Goal: Information Seeking & Learning: Learn about a topic

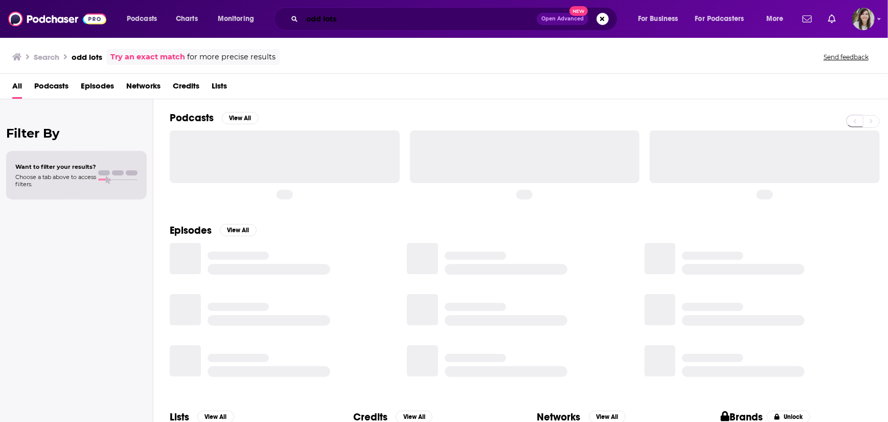
click at [308, 19] on input "odd lots" at bounding box center [419, 19] width 235 height 16
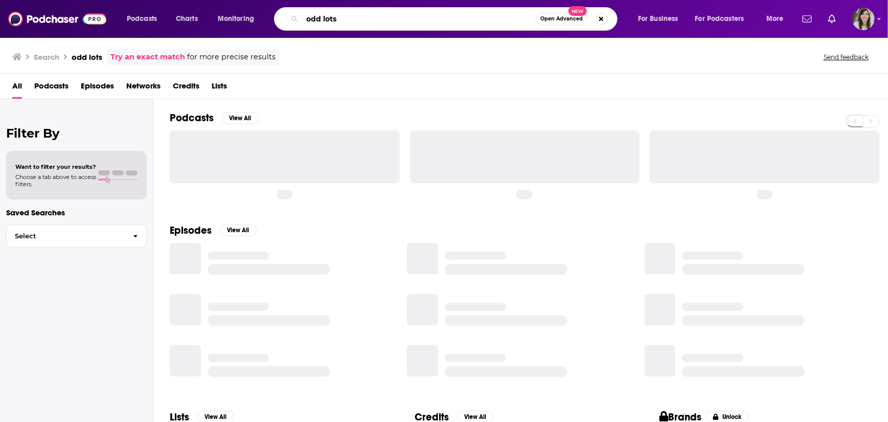
click at [320, 18] on input "odd lots" at bounding box center [419, 19] width 234 height 16
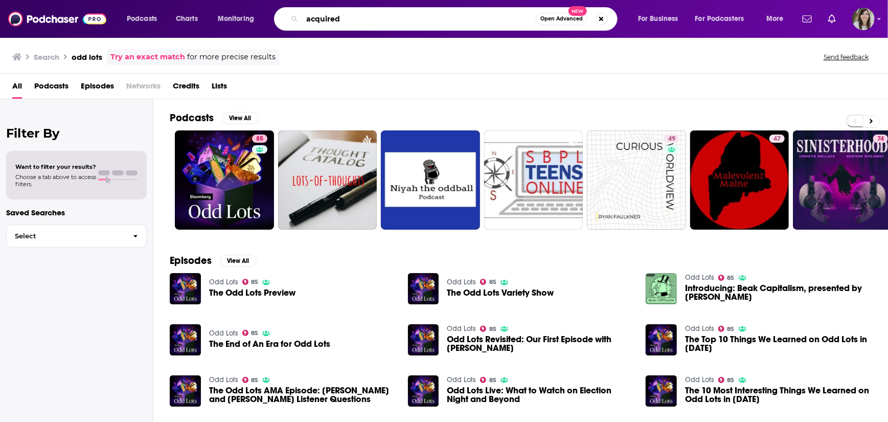
type input "acquired"
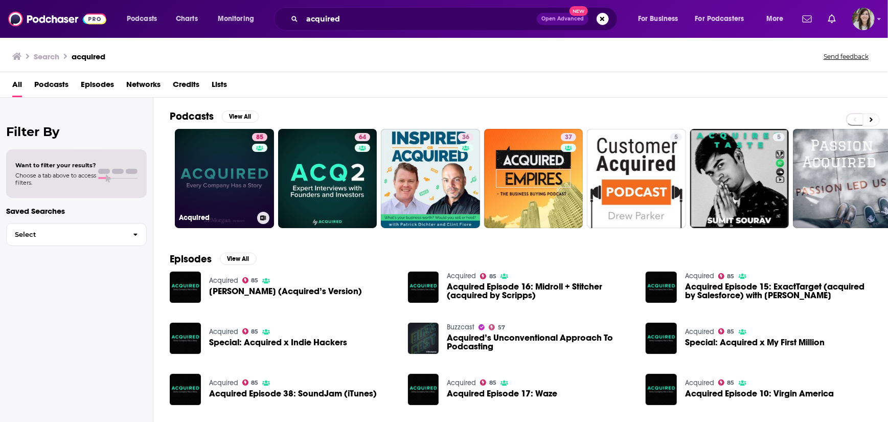
click at [202, 158] on link "85 Acquired" at bounding box center [224, 178] width 99 height 99
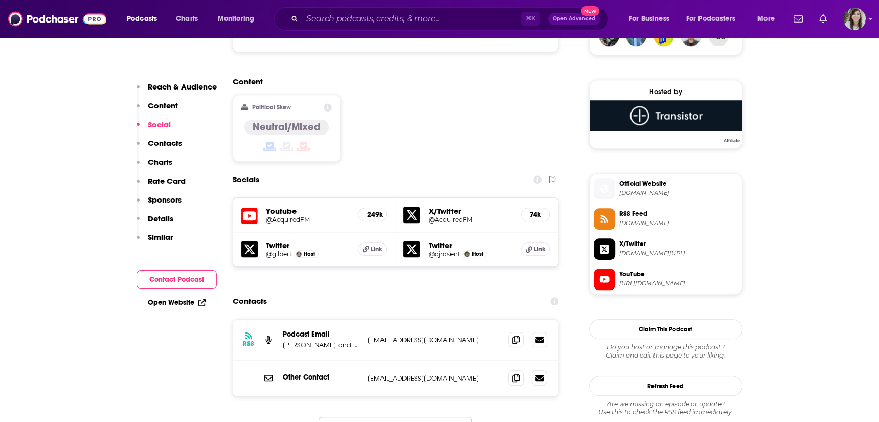
scroll to position [810, 0]
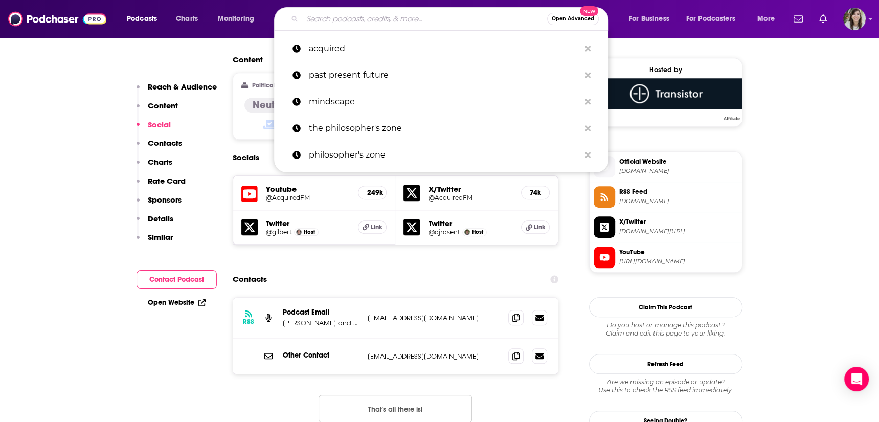
click at [456, 26] on input "Search podcasts, credits, & more..." at bounding box center [424, 19] width 245 height 16
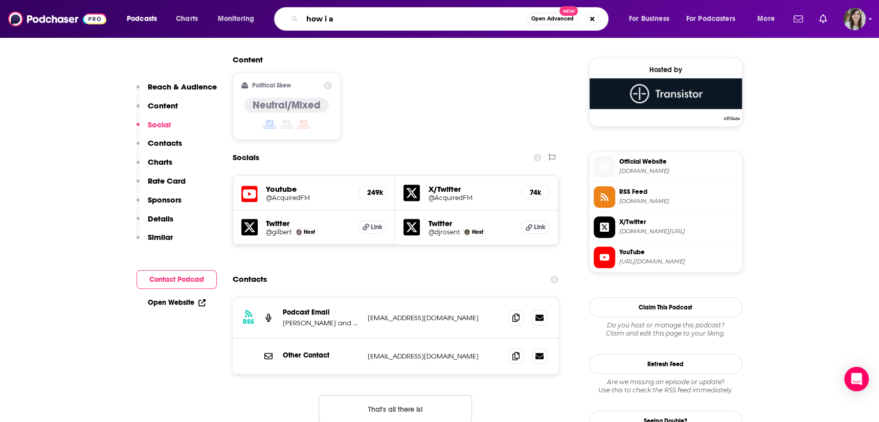
type input "how i ai"
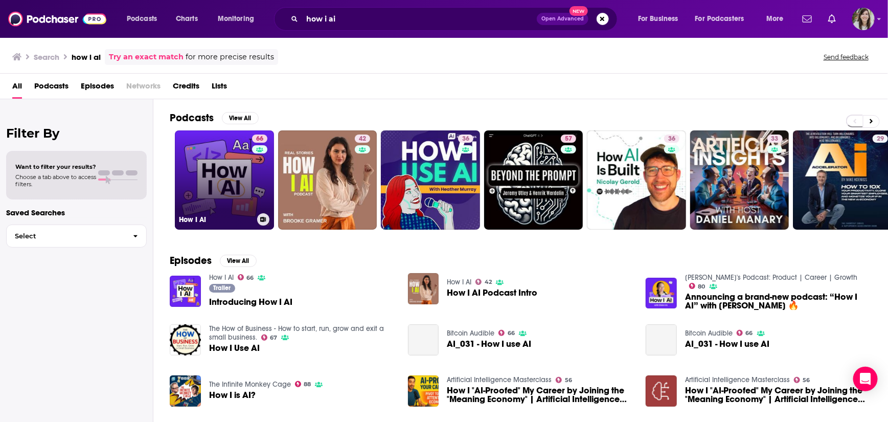
click at [206, 180] on link "66 How I AI" at bounding box center [224, 179] width 99 height 99
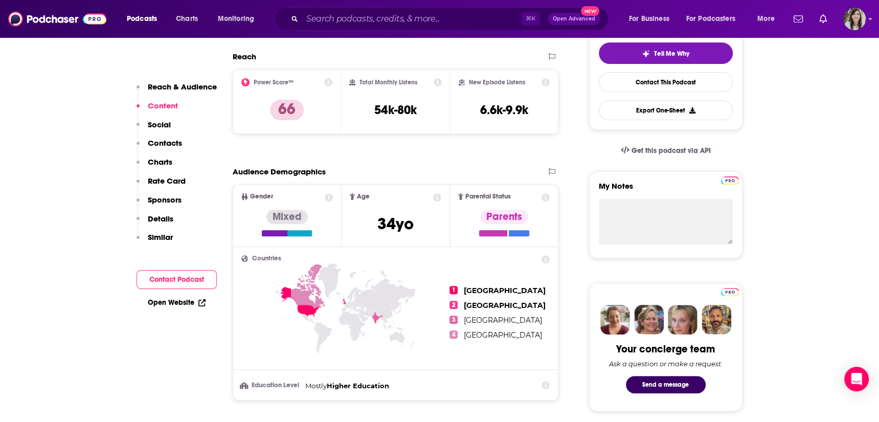
scroll to position [9, 0]
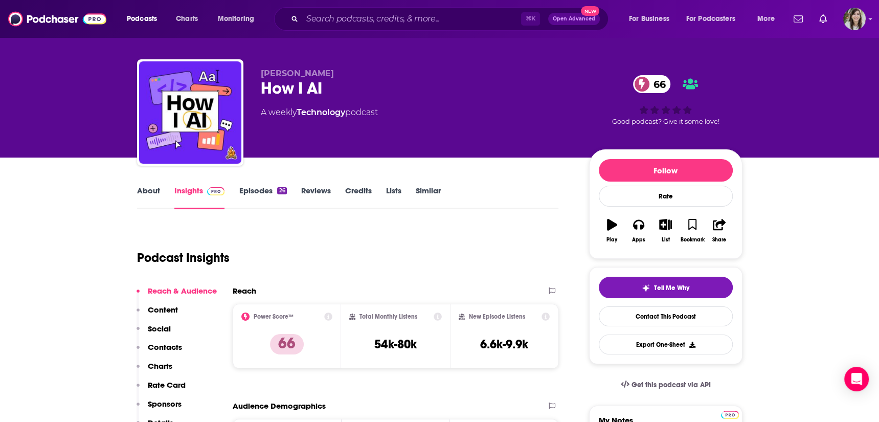
click at [146, 187] on link "About" at bounding box center [148, 198] width 23 height 24
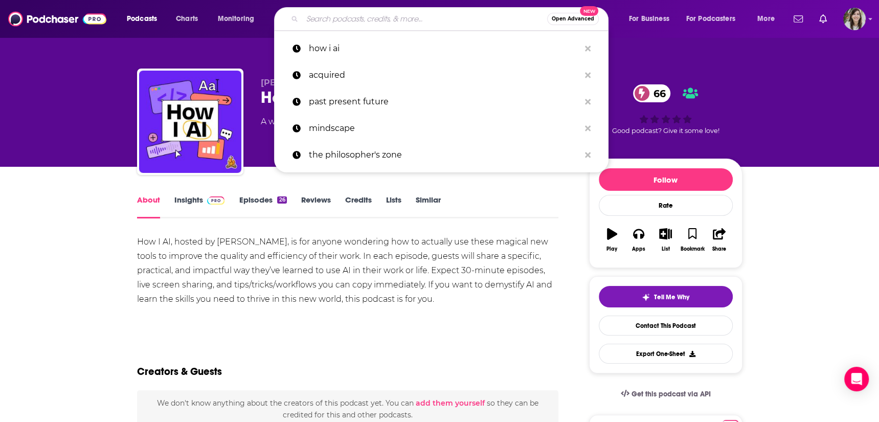
click at [431, 21] on input "Search podcasts, credits, & more..." at bounding box center [424, 19] width 245 height 16
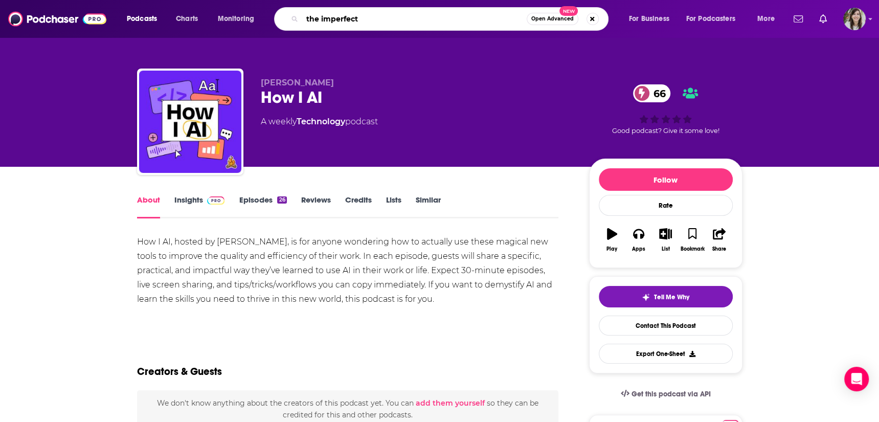
type input "the imperfects"
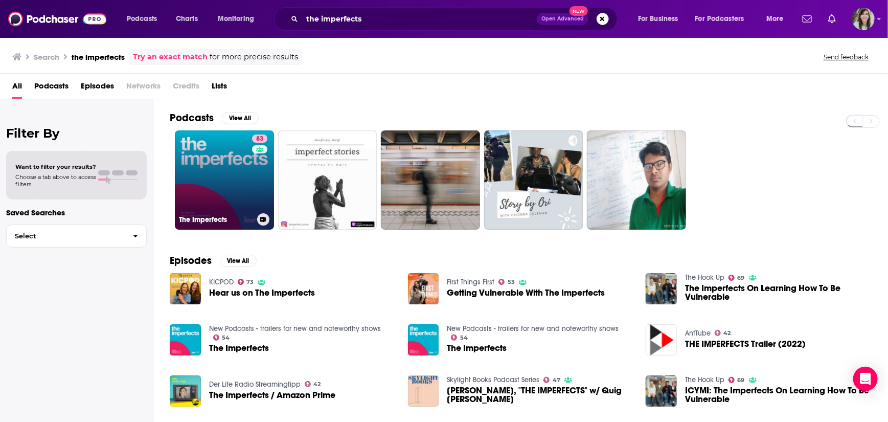
click at [229, 182] on link "83 The Imperfects" at bounding box center [224, 179] width 99 height 99
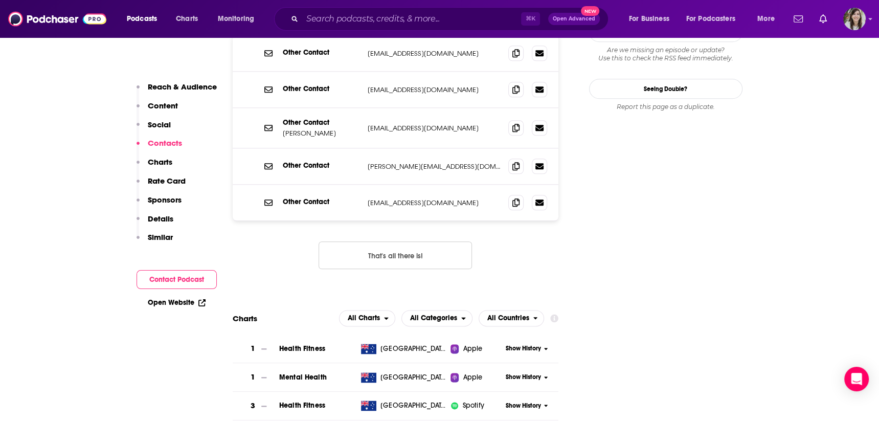
scroll to position [1006, 0]
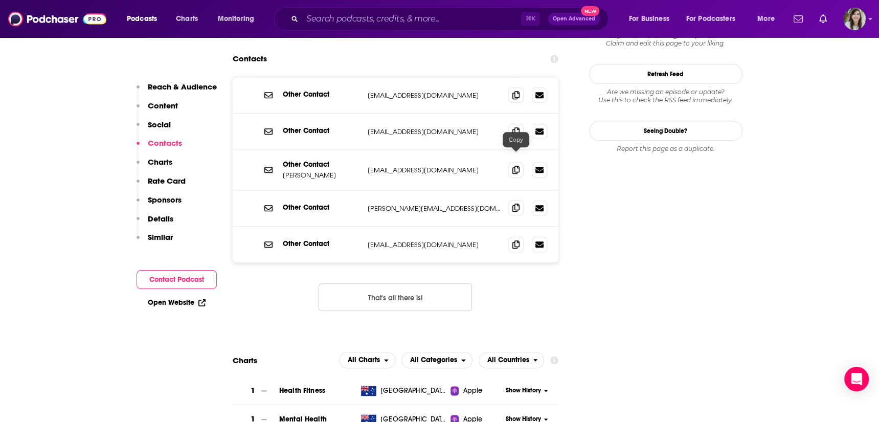
click at [516, 203] on icon at bounding box center [515, 207] width 7 height 8
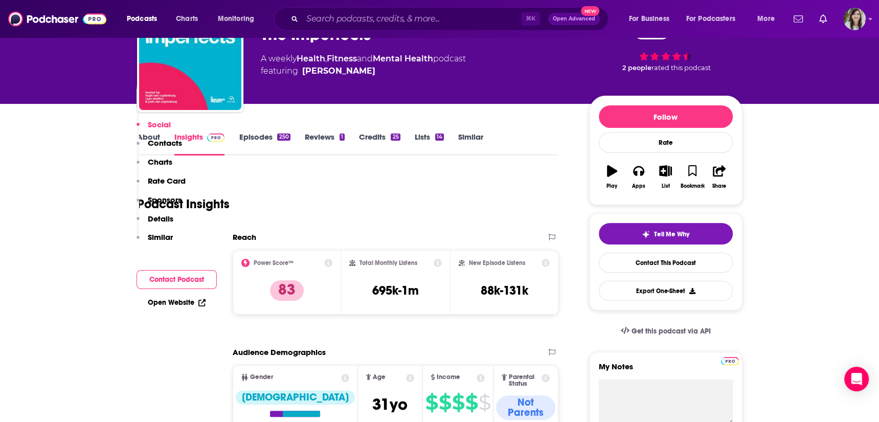
scroll to position [0, 0]
